Goal: Transaction & Acquisition: Purchase product/service

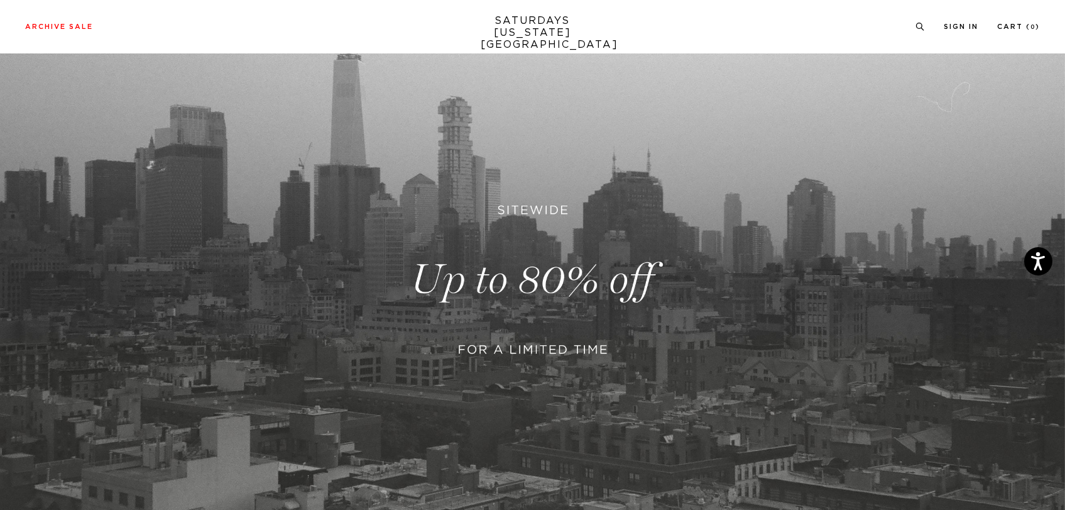
scroll to position [136, 0]
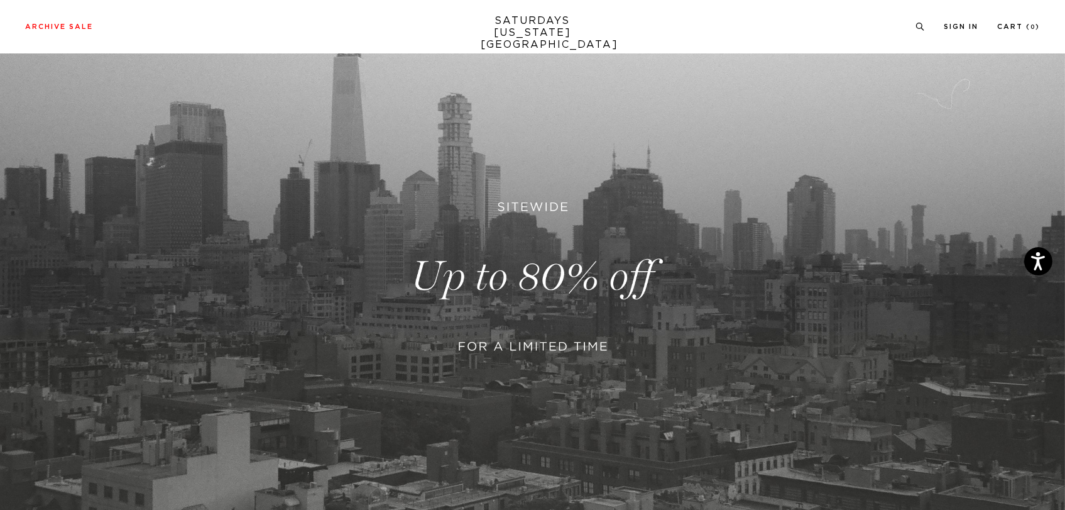
click at [607, 317] on link at bounding box center [532, 276] width 1065 height 652
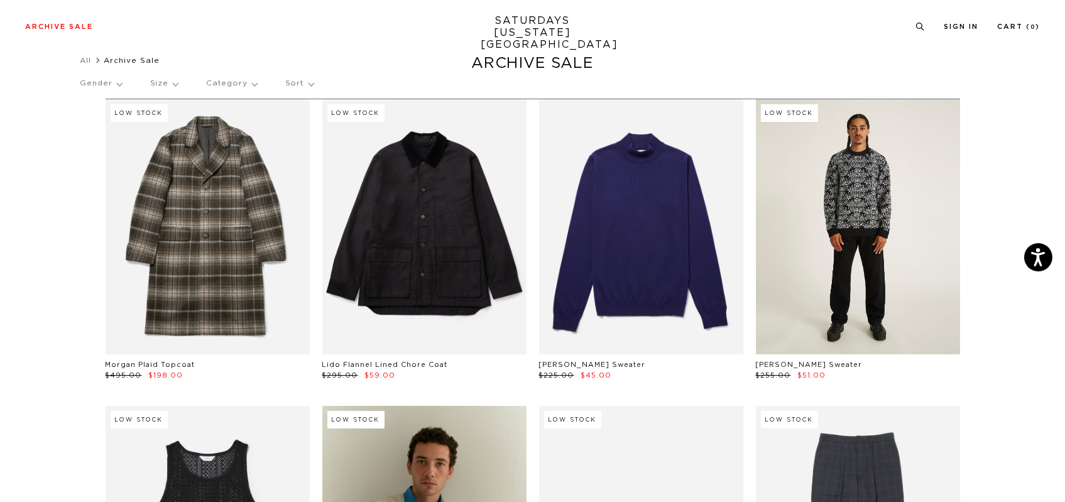
scroll to position [30, 0]
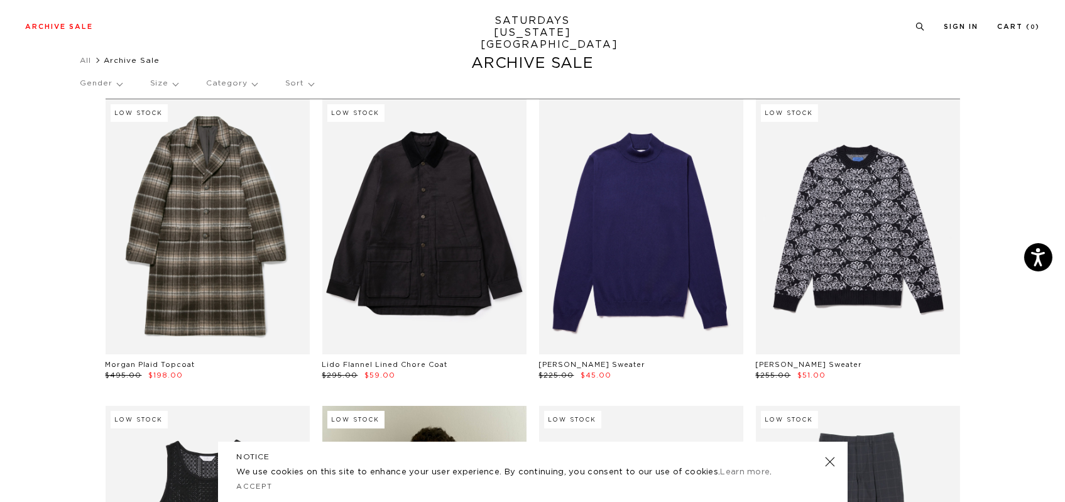
click at [828, 466] on link at bounding box center [830, 462] width 18 height 18
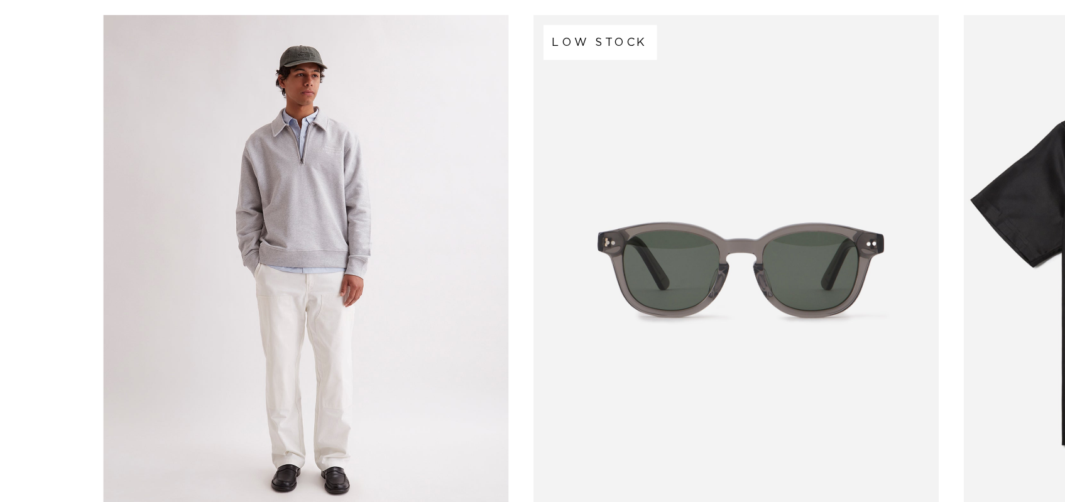
scroll to position [1882, 0]
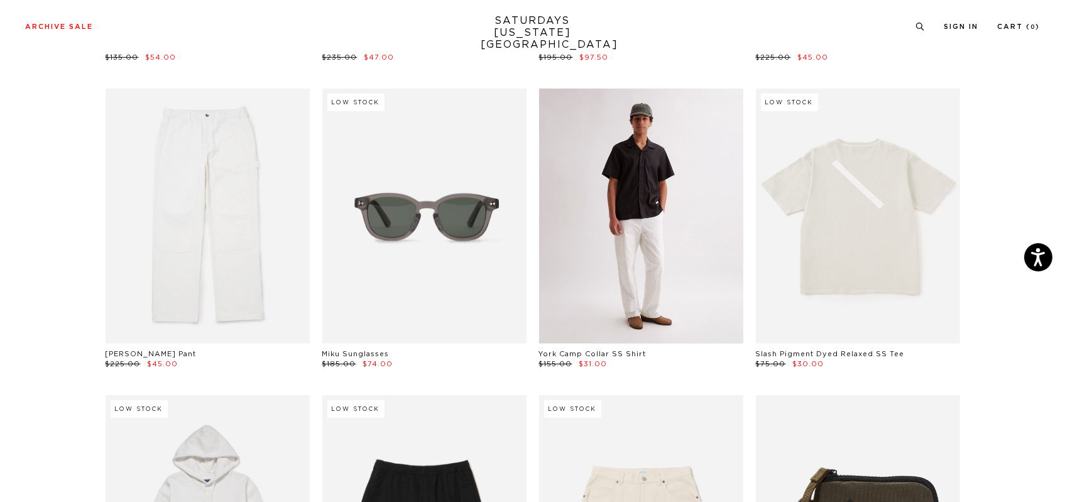
click at [579, 244] on link at bounding box center [641, 216] width 204 height 255
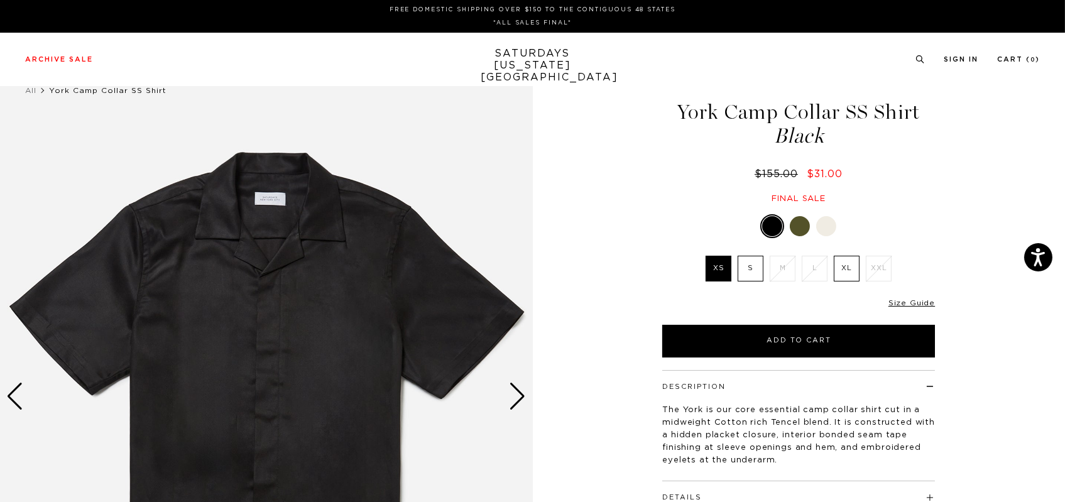
click at [752, 270] on label "S" at bounding box center [751, 269] width 26 height 26
click at [0, 0] on input "S" at bounding box center [0, 0] width 0 height 0
click at [912, 301] on link "Size Guide" at bounding box center [912, 303] width 47 height 8
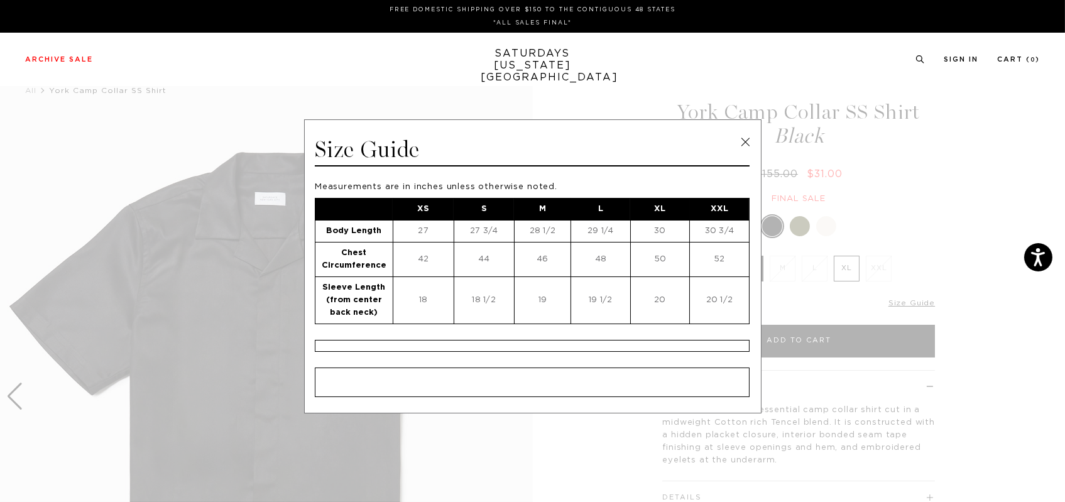
click at [738, 143] on link at bounding box center [745, 142] width 19 height 19
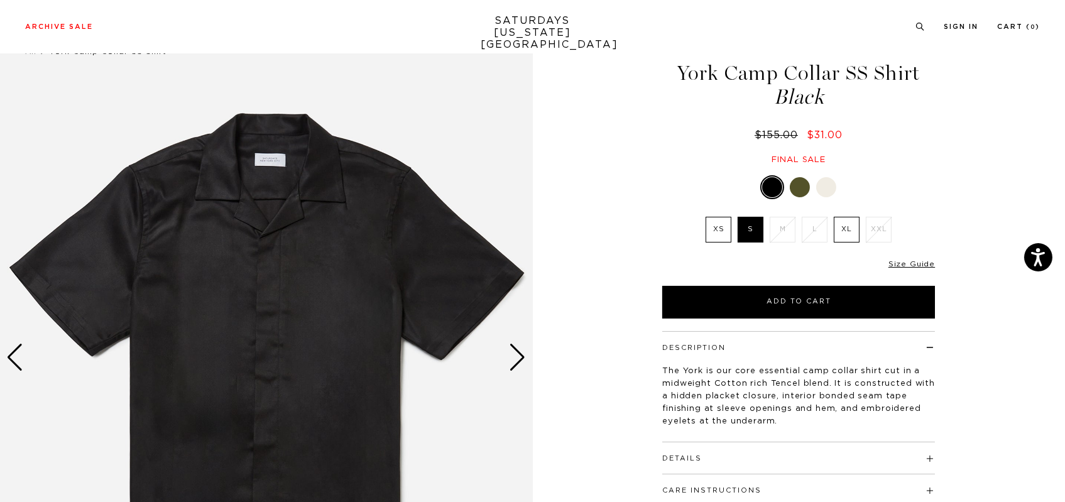
scroll to position [38, 0]
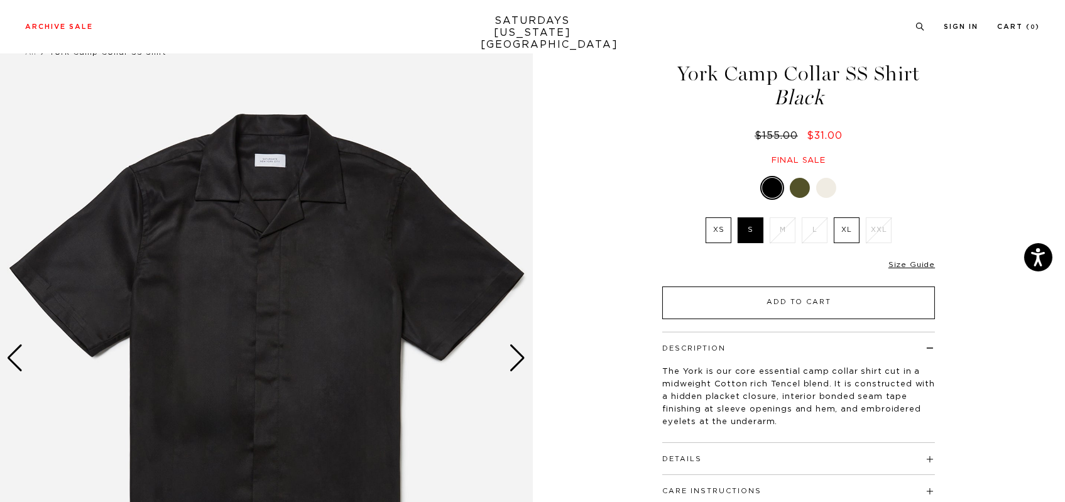
click at [769, 309] on button "Add to Cart" at bounding box center [798, 303] width 273 height 33
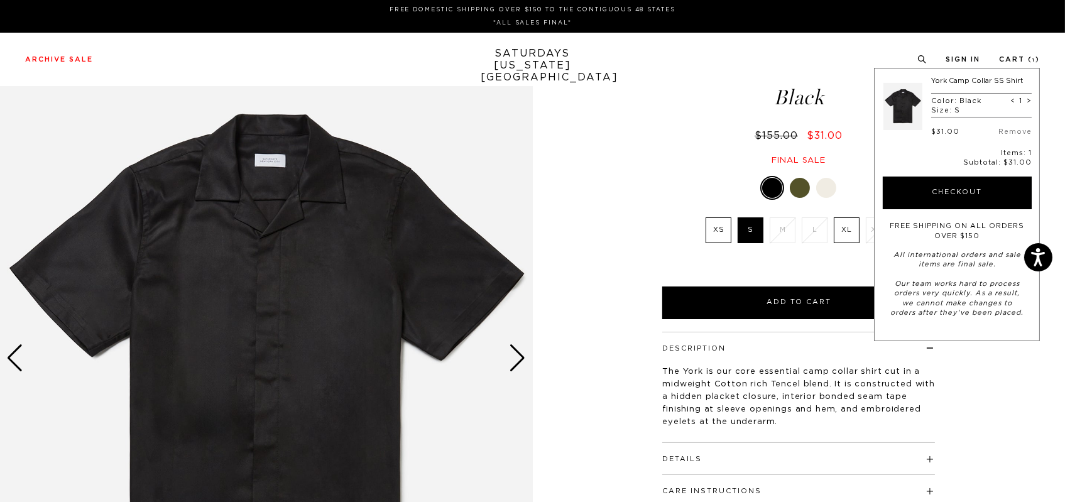
scroll to position [0, 0]
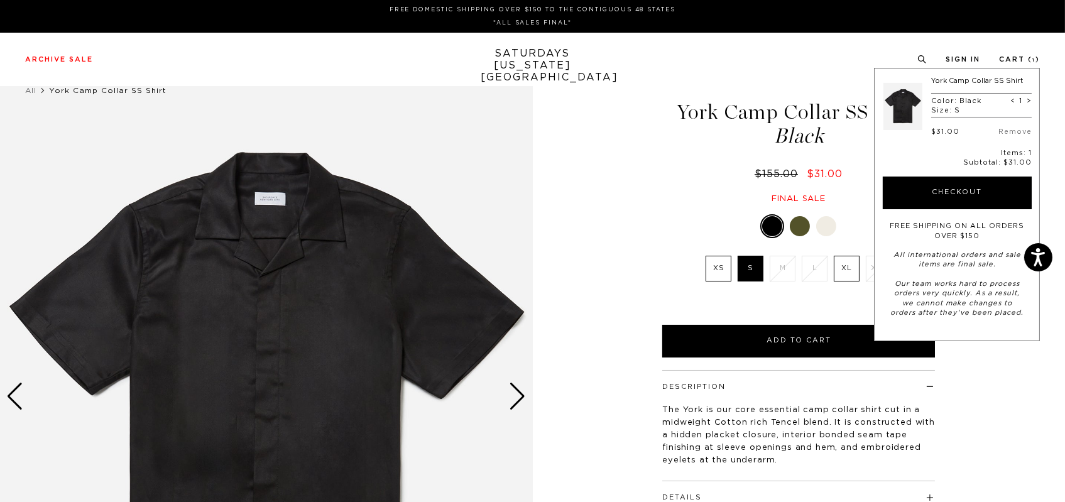
click at [533, 68] on link "SATURDAYS NEW YORK CITY" at bounding box center [533, 66] width 104 height 36
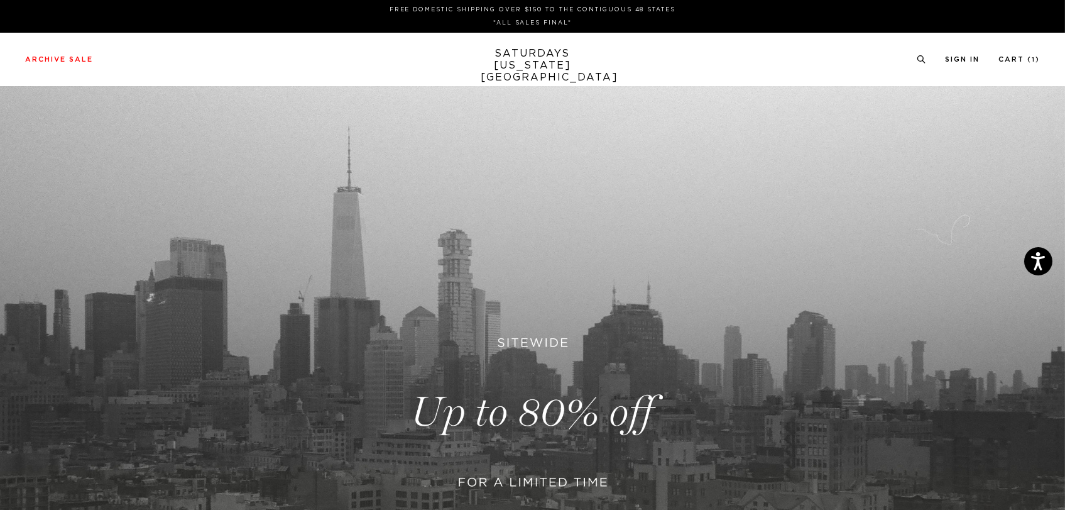
click at [478, 318] on link at bounding box center [532, 412] width 1065 height 652
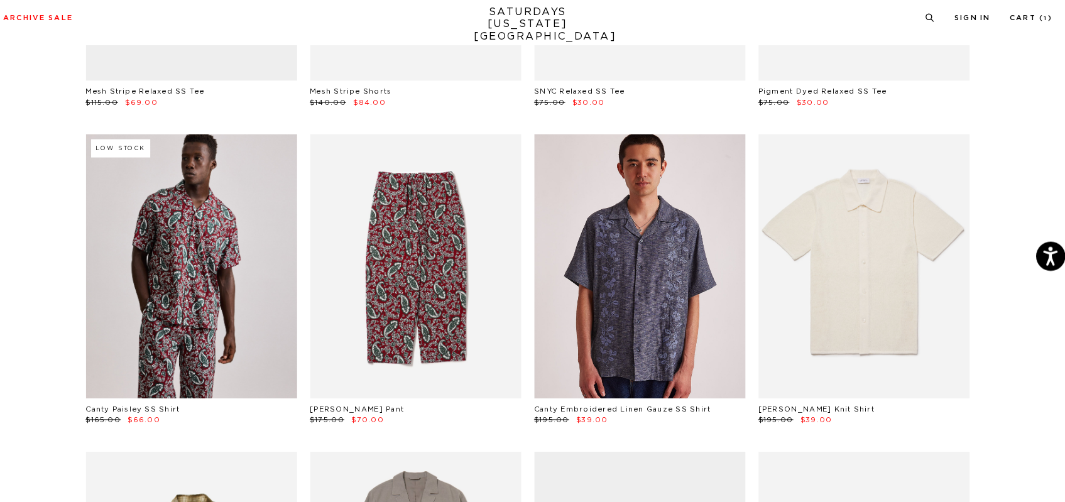
scroll to position [3979, 0]
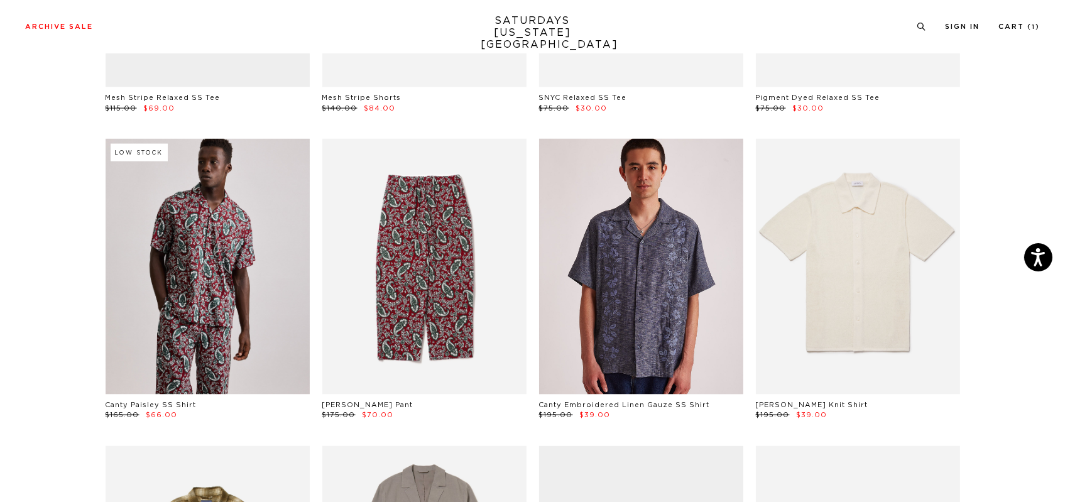
click at [701, 308] on link at bounding box center [641, 266] width 204 height 255
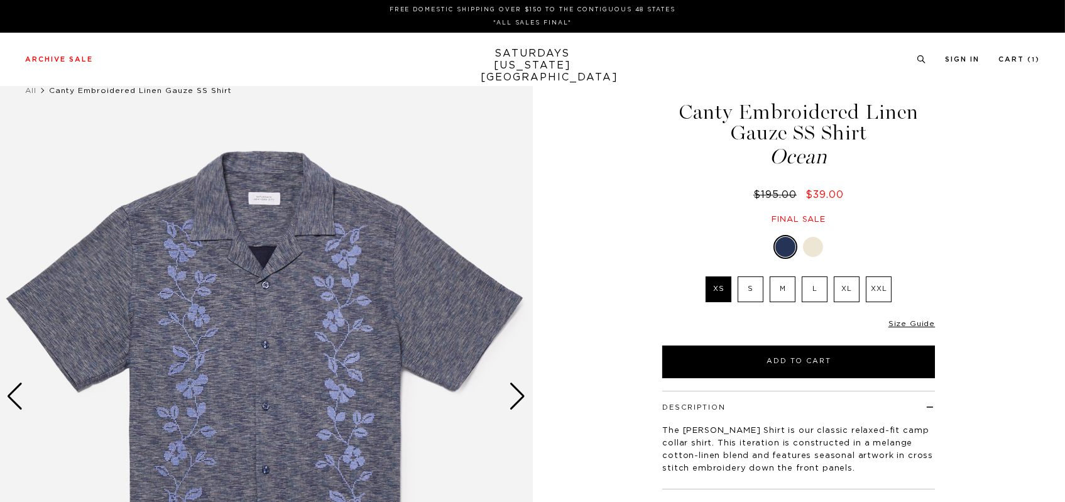
click at [757, 293] on label "S" at bounding box center [751, 290] width 26 height 26
click at [0, 0] on input "S" at bounding box center [0, 0] width 0 height 0
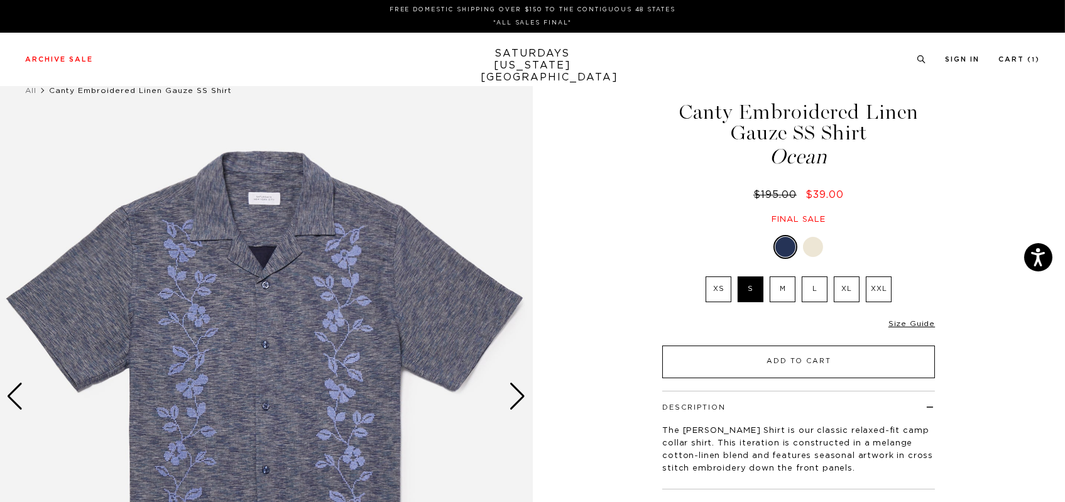
click at [781, 357] on button "Add to Cart" at bounding box center [798, 362] width 273 height 33
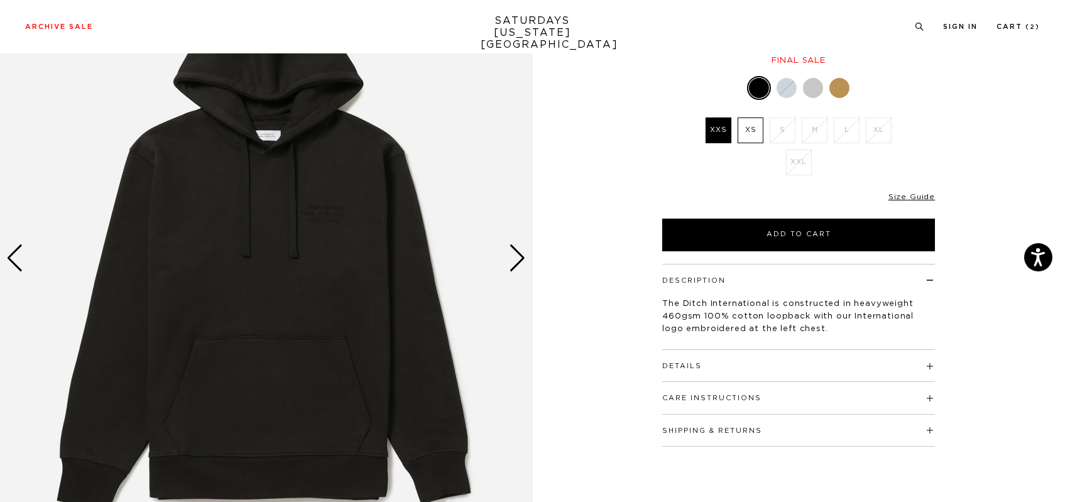
click at [518, 263] on div "Next slide" at bounding box center [518, 258] width 17 height 28
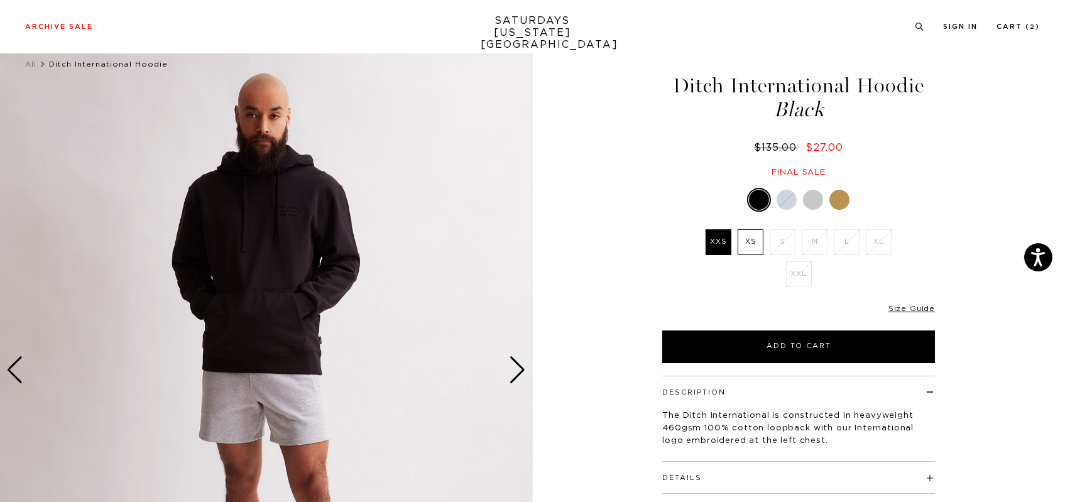
scroll to position [21, 0]
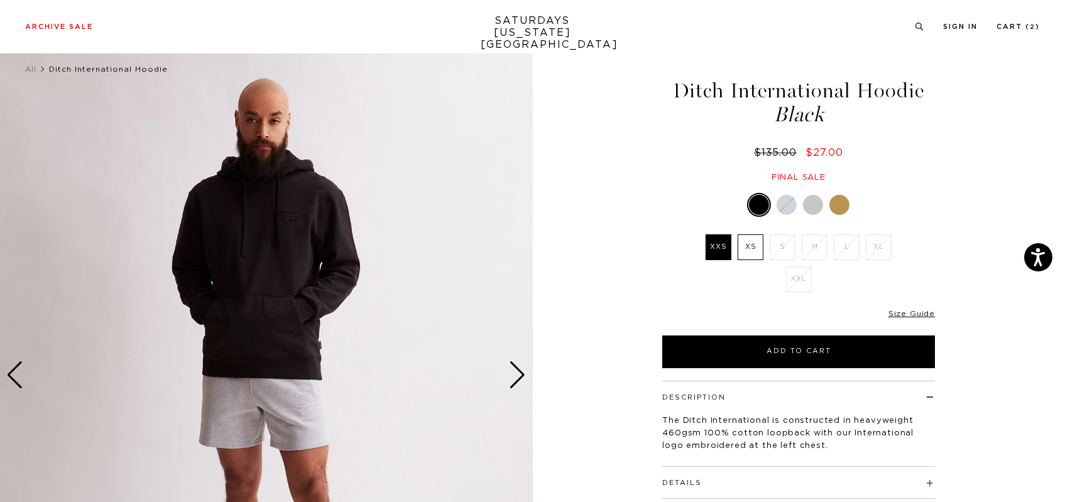
click at [525, 373] on div "Next slide" at bounding box center [518, 375] width 17 height 28
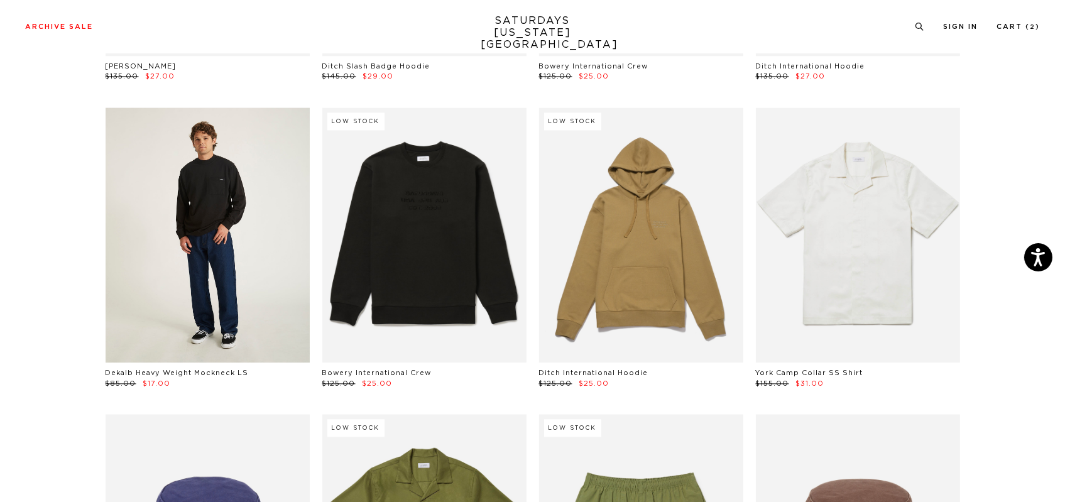
scroll to position [5847, 7]
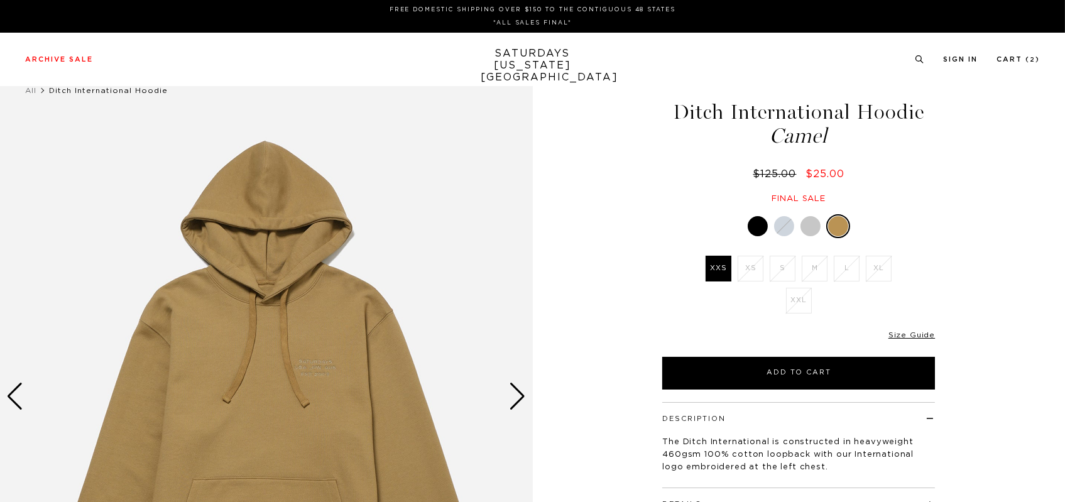
click at [514, 397] on div "Next slide" at bounding box center [518, 397] width 17 height 28
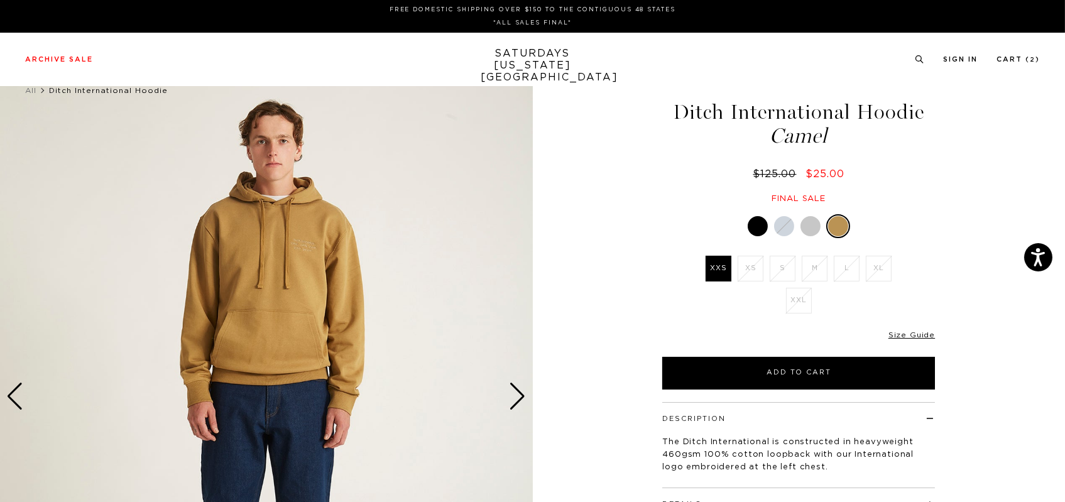
click at [745, 396] on div "Ditch International Hoodie Camel $125.00 $25.00 Final sale Ditch International …" at bounding box center [799, 395] width 314 height 665
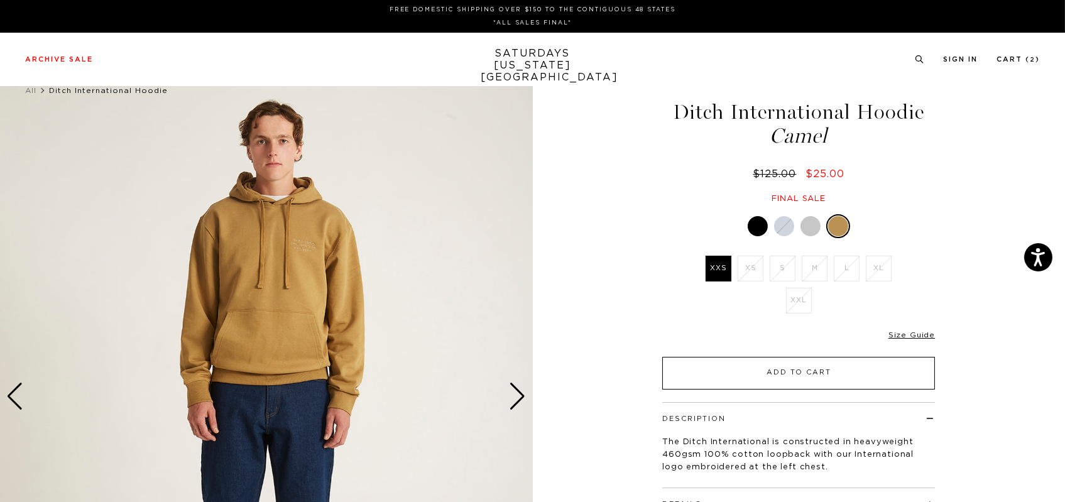
click at [732, 386] on button "Add to Cart" at bounding box center [798, 373] width 273 height 33
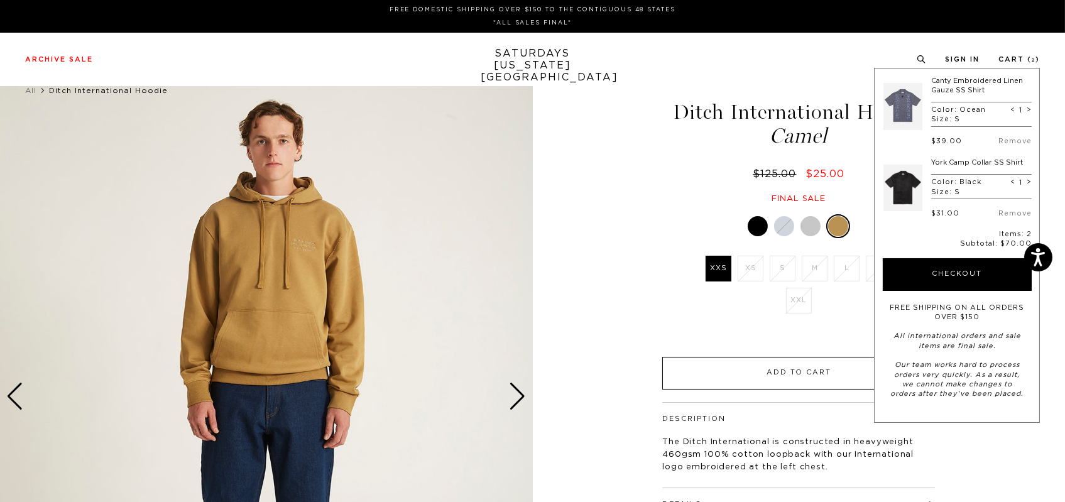
click at [826, 371] on button "Add to Cart" at bounding box center [798, 373] width 273 height 33
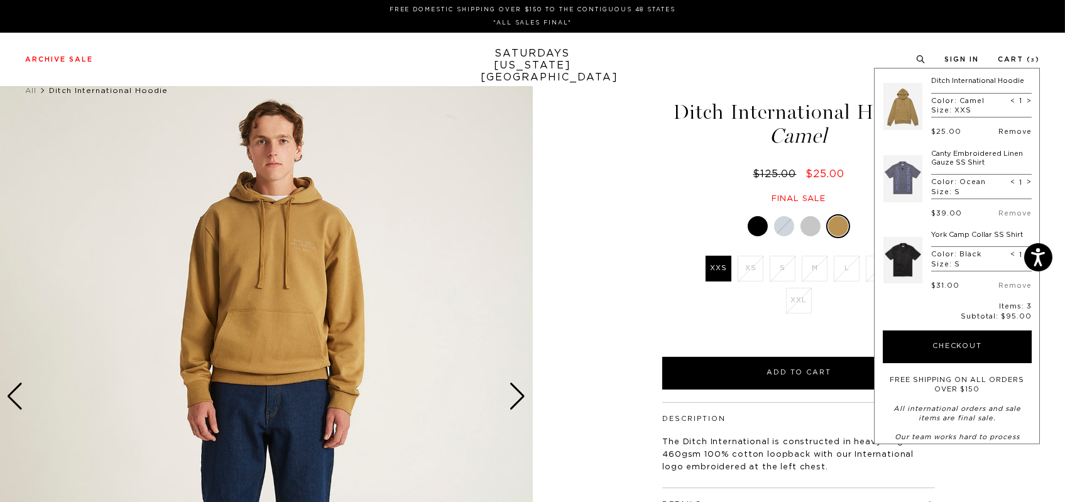
click at [999, 133] on link "Remove" at bounding box center [1015, 131] width 33 height 7
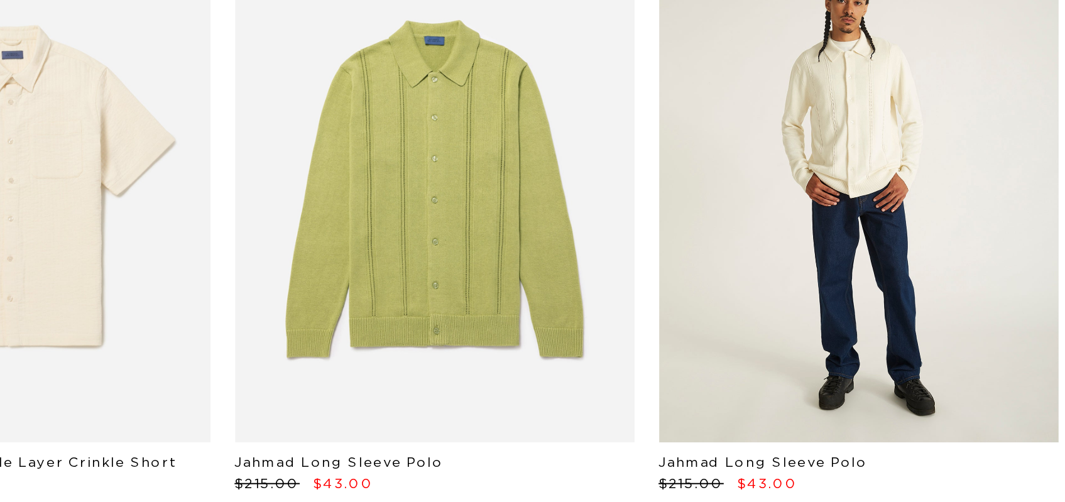
scroll to position [8595, 0]
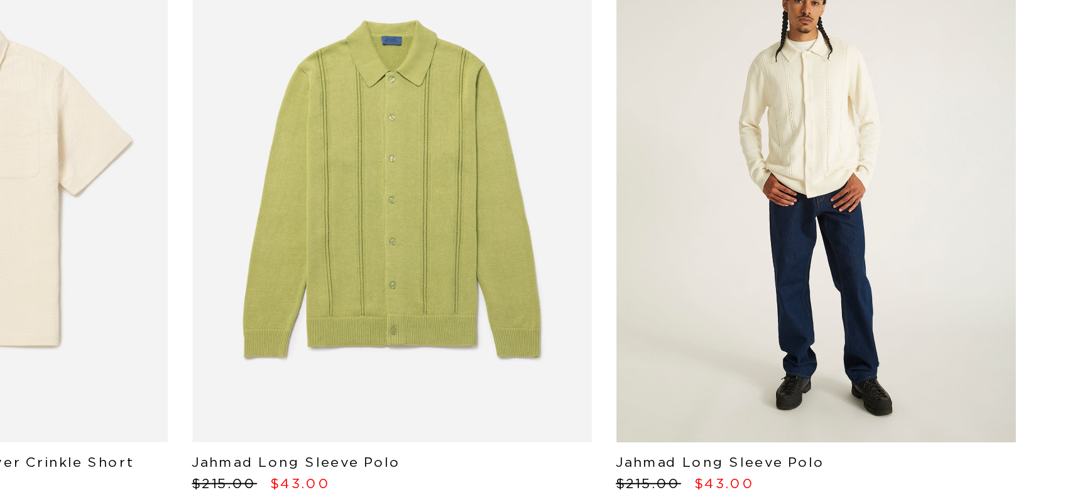
click at [879, 316] on link at bounding box center [858, 253] width 204 height 255
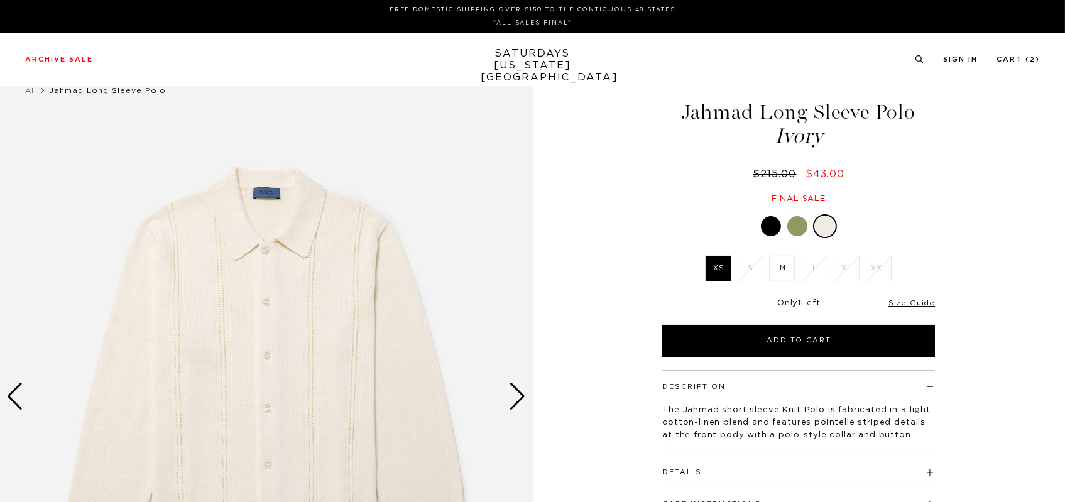
click at [783, 267] on label "M" at bounding box center [783, 269] width 26 height 26
click at [0, 0] on input "M" at bounding box center [0, 0] width 0 height 0
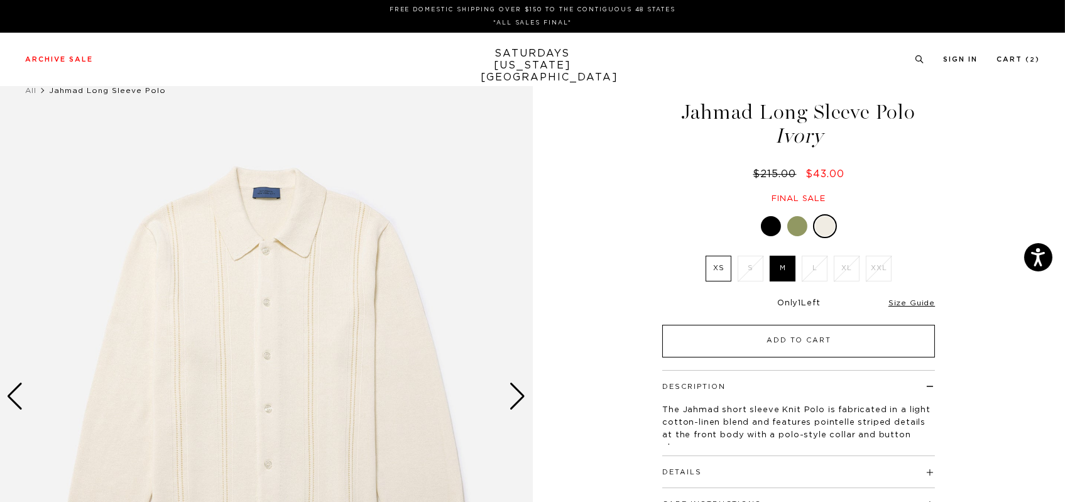
click at [887, 351] on button "Add to Cart" at bounding box center [798, 341] width 273 height 33
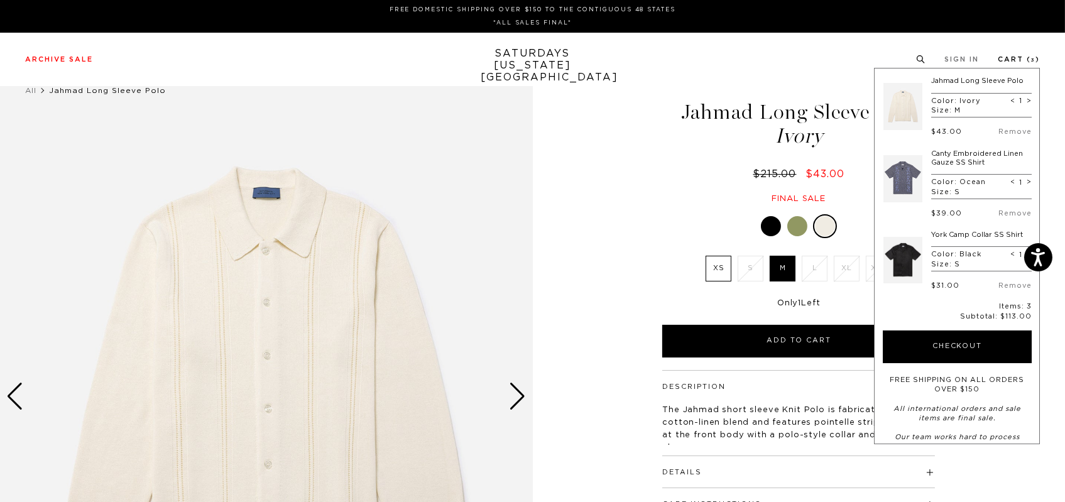
click at [1021, 57] on link "Cart ( 3 )" at bounding box center [1019, 59] width 42 height 7
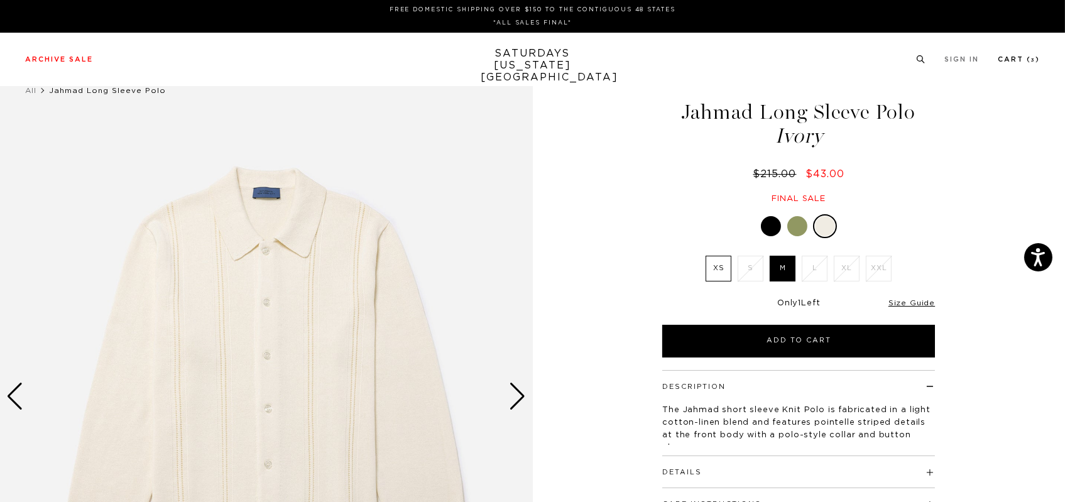
click at [1016, 60] on link "Cart ( 3 )" at bounding box center [1019, 59] width 42 height 7
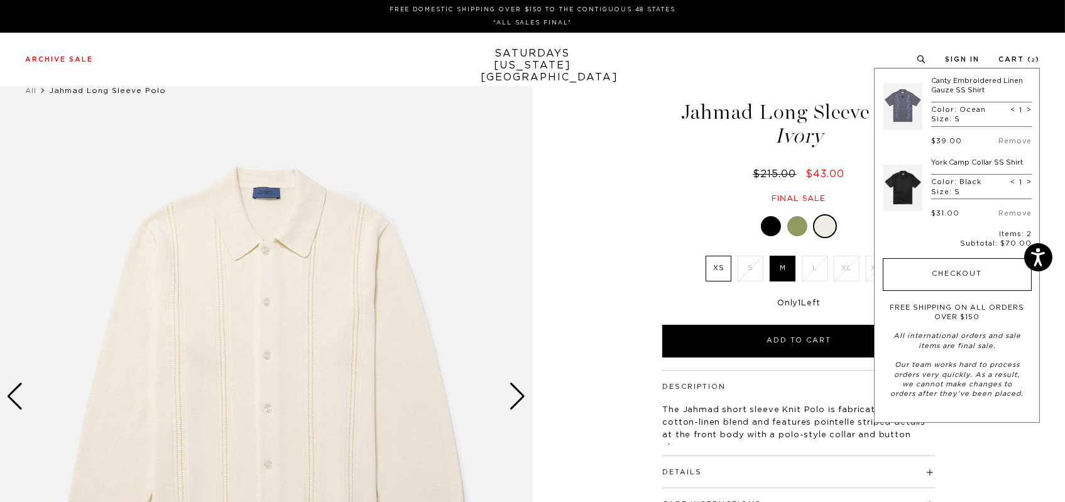
click at [929, 264] on button "Checkout" at bounding box center [957, 274] width 149 height 33
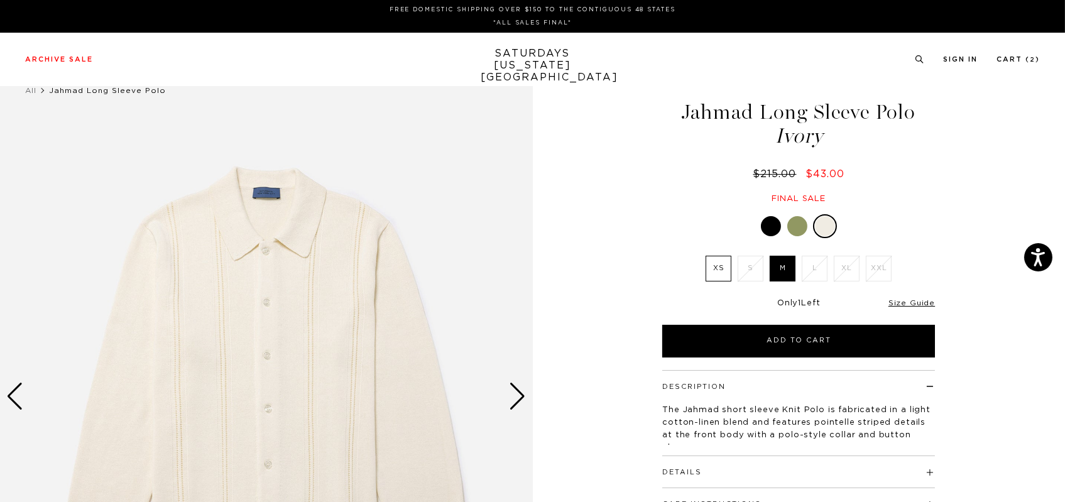
click at [848, 338] on button "Add to Cart" at bounding box center [798, 341] width 273 height 33
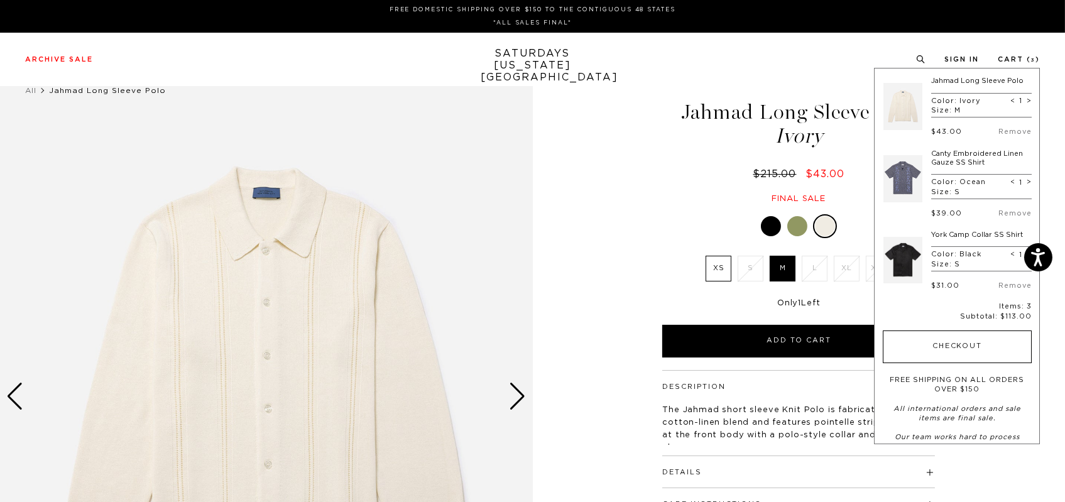
click at [943, 346] on button "Checkout" at bounding box center [957, 347] width 149 height 33
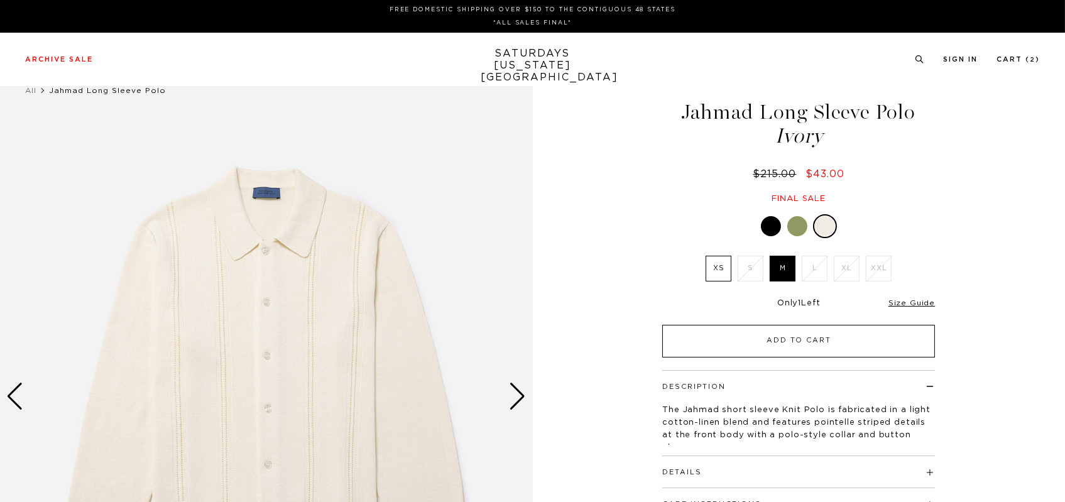
click at [755, 342] on button "Add to Cart" at bounding box center [798, 341] width 273 height 33
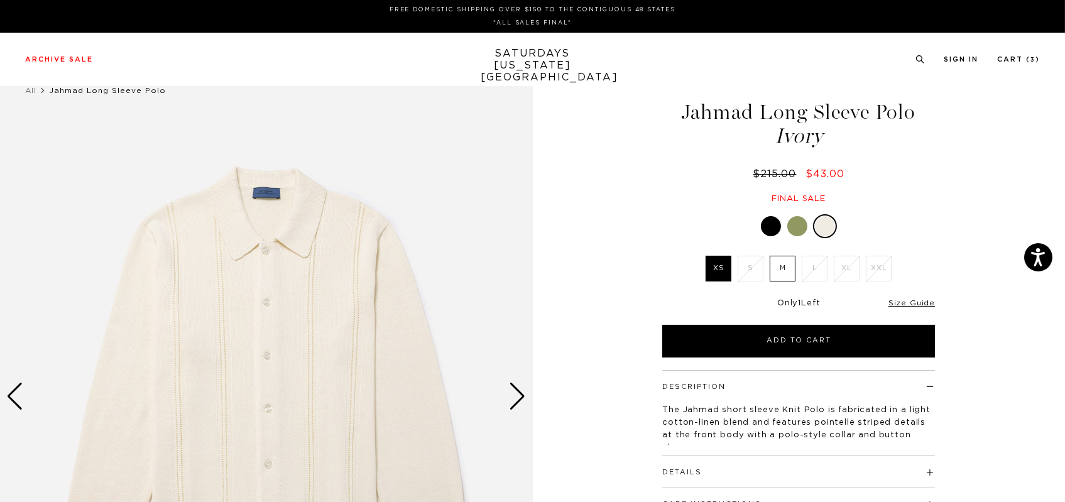
click at [953, 153] on div "Jahmad Long Sleeve Polo Ivory $215.00 $43.00 Final sale" at bounding box center [799, 140] width 314 height 128
click at [781, 263] on label "M" at bounding box center [783, 269] width 26 height 26
click at [0, 0] on input "M" at bounding box center [0, 0] width 0 height 0
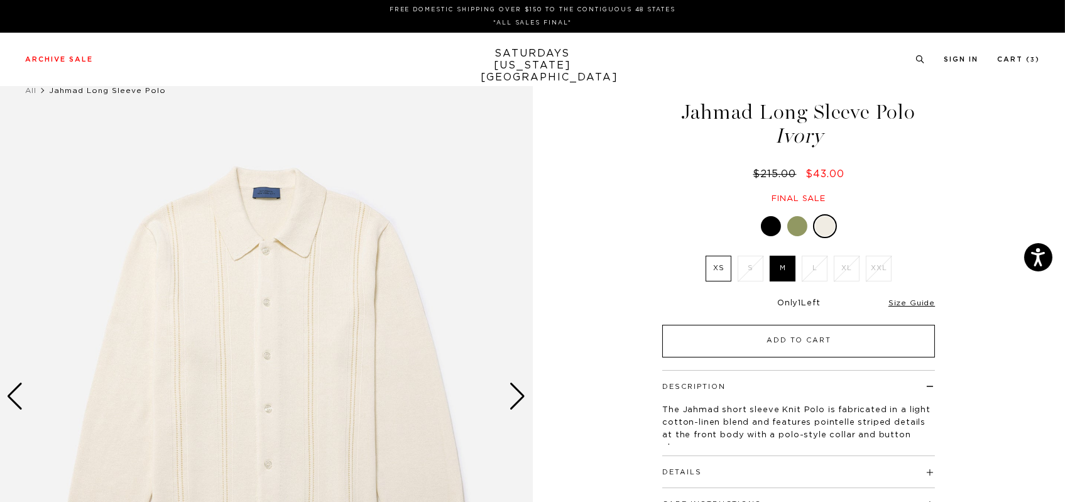
click at [883, 346] on button "Add to Cart" at bounding box center [798, 341] width 273 height 33
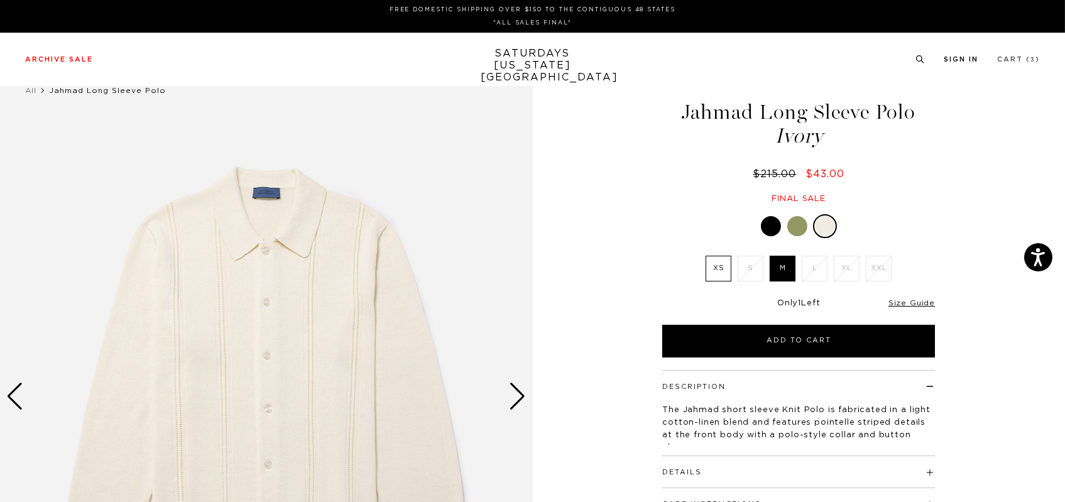
click at [1029, 58] on link "Cart ( 3 )" at bounding box center [1018, 59] width 43 height 7
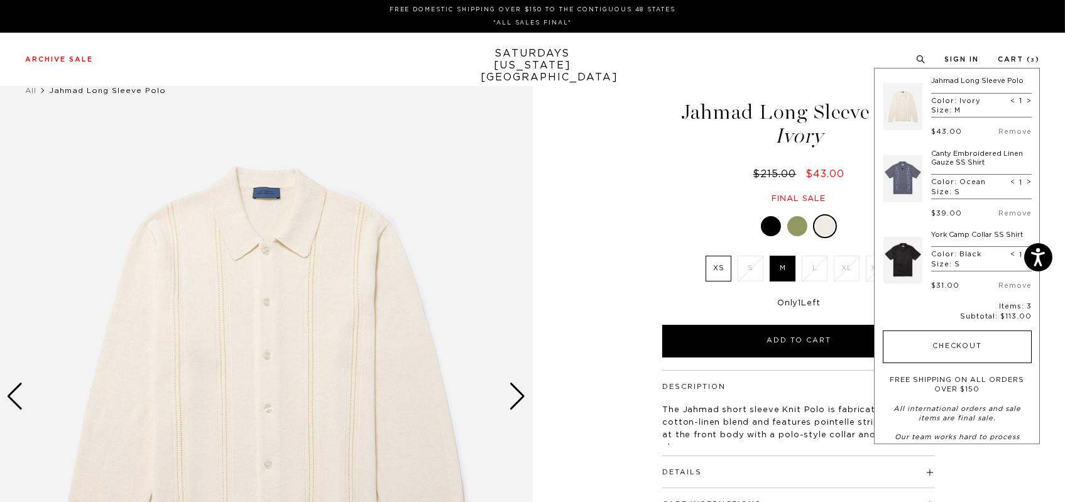
click at [959, 349] on button "Checkout" at bounding box center [957, 347] width 149 height 33
